Goal: Task Accomplishment & Management: Use online tool/utility

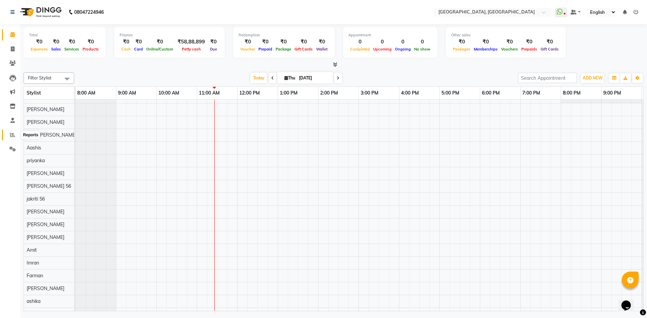
click at [10, 136] on icon at bounding box center [12, 134] width 5 height 5
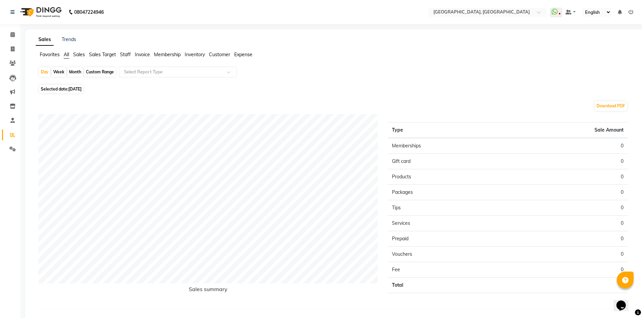
click at [128, 53] on span "Staff" at bounding box center [125, 55] width 11 height 6
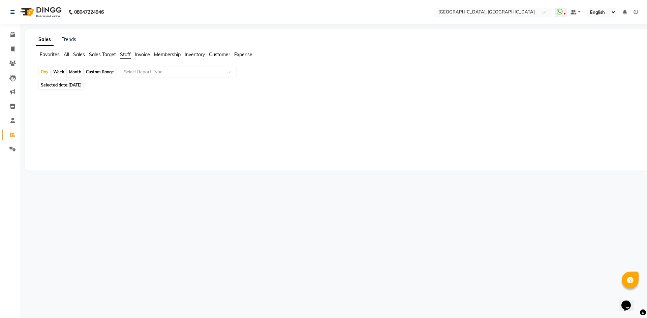
click at [78, 72] on div "Month" at bounding box center [74, 71] width 15 height 9
select select "9"
select select "2025"
click at [76, 71] on div "Month" at bounding box center [74, 71] width 15 height 9
select select "9"
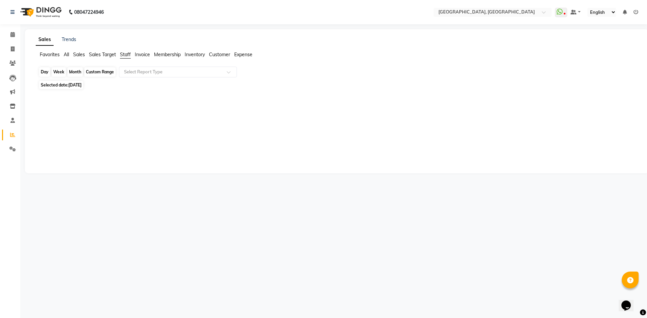
select select "2025"
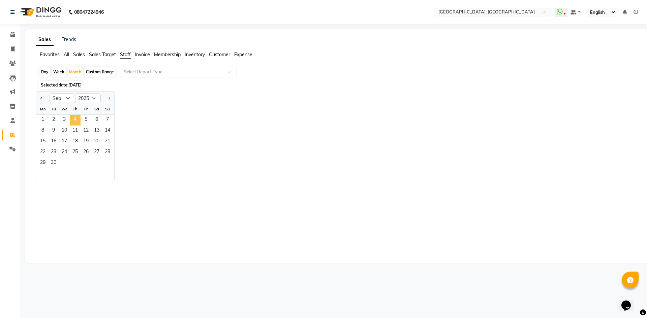
click at [75, 122] on span "4" at bounding box center [75, 120] width 11 height 11
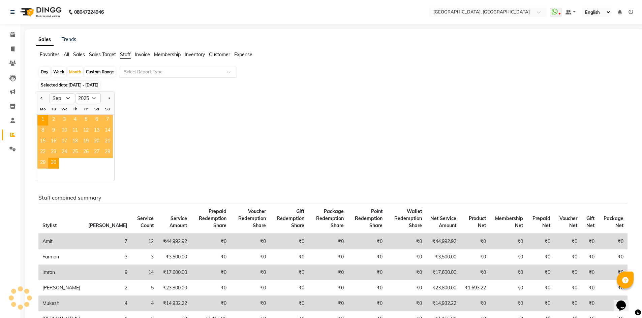
click at [169, 75] on input "text" at bounding box center [171, 72] width 97 height 7
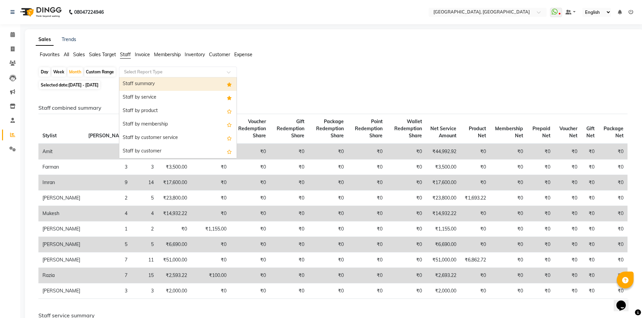
click at [164, 82] on div "Staff summary" at bounding box center [177, 83] width 117 height 13
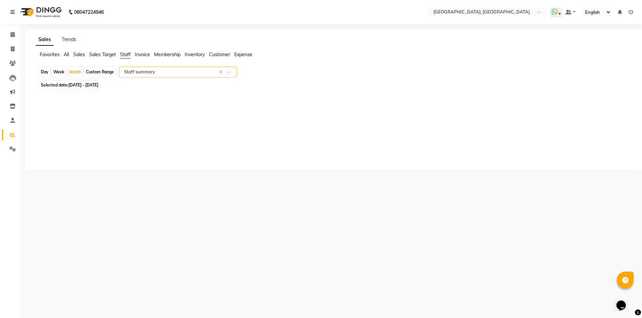
select select "full_report"
select select "csv"
click at [12, 34] on icon at bounding box center [12, 34] width 4 height 5
